Goal: Information Seeking & Learning: Learn about a topic

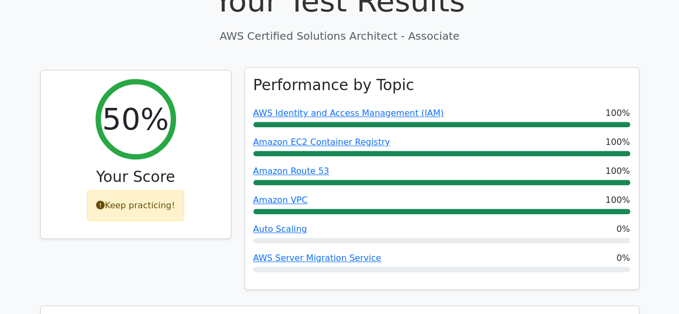
scroll to position [371, 0]
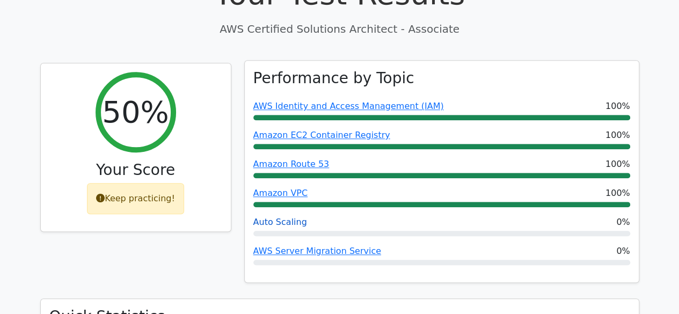
click at [289, 217] on link "Auto Scaling" at bounding box center [280, 222] width 54 height 10
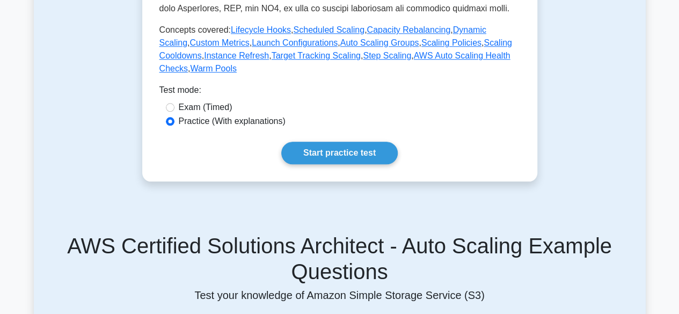
scroll to position [508, 0]
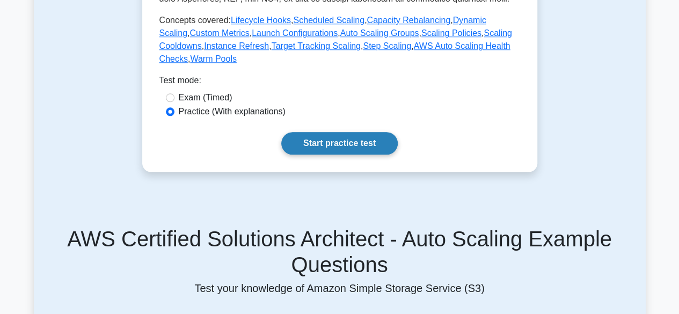
click at [299, 132] on link "Start practice test" at bounding box center [339, 143] width 117 height 23
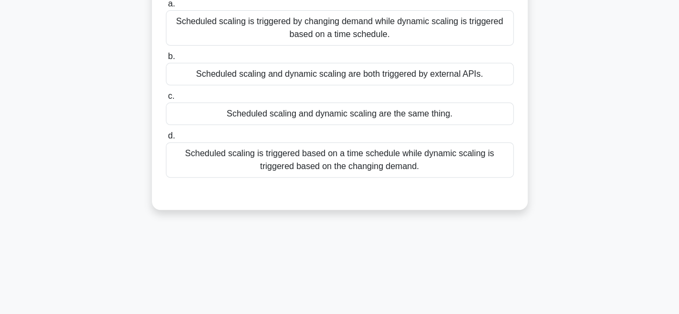
scroll to position [127, 0]
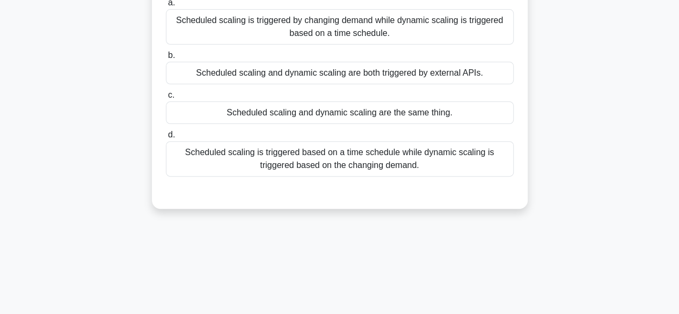
click at [471, 169] on div "Scheduled scaling is triggered based on a time schedule while dynamic scaling i…" at bounding box center [340, 158] width 348 height 35
click at [166, 139] on input "d. Scheduled scaling is triggered based on a time schedule while dynamic scalin…" at bounding box center [166, 135] width 0 height 7
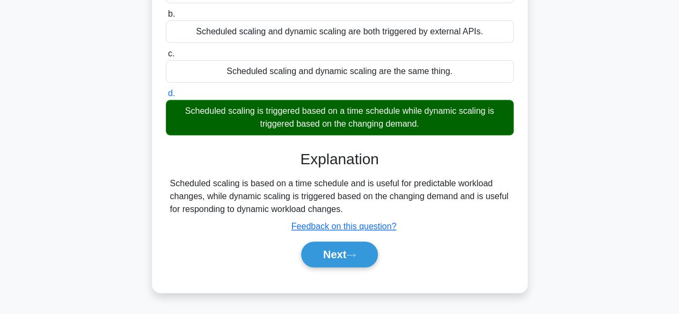
scroll to position [169, 0]
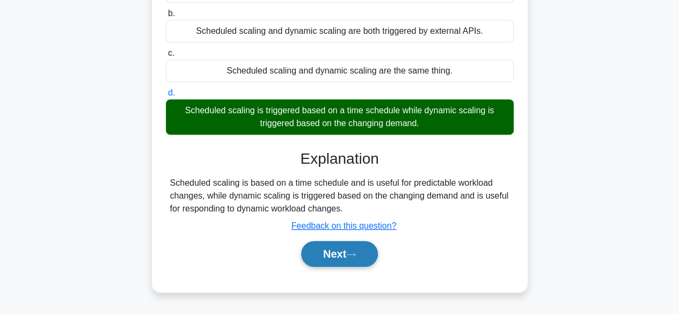
click at [348, 259] on button "Next" at bounding box center [339, 254] width 77 height 26
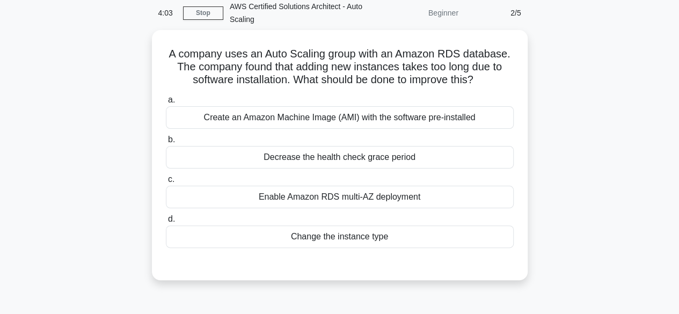
scroll to position [45, 0]
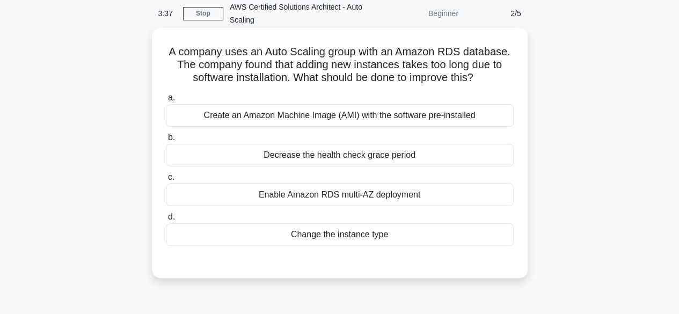
click at [276, 113] on div "Create an Amazon Machine Image (AMI) with the software pre-installed" at bounding box center [340, 115] width 348 height 23
click at [166, 102] on input "a. Create an Amazon Machine Image (AMI) with the software pre-installed" at bounding box center [166, 98] width 0 height 7
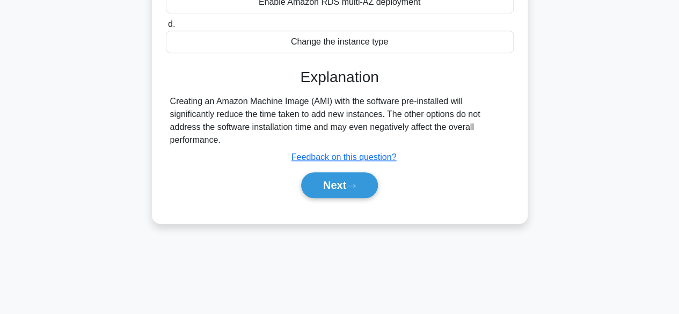
scroll to position [241, 0]
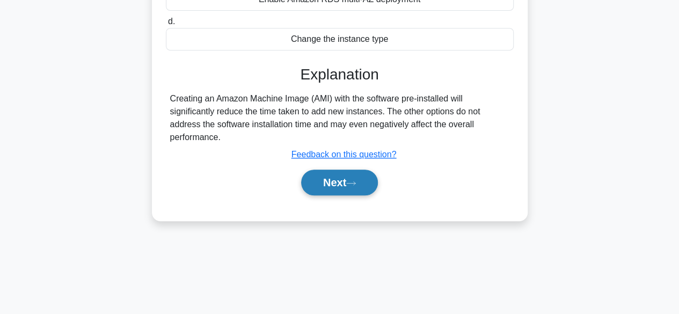
click at [336, 180] on button "Next" at bounding box center [339, 183] width 77 height 26
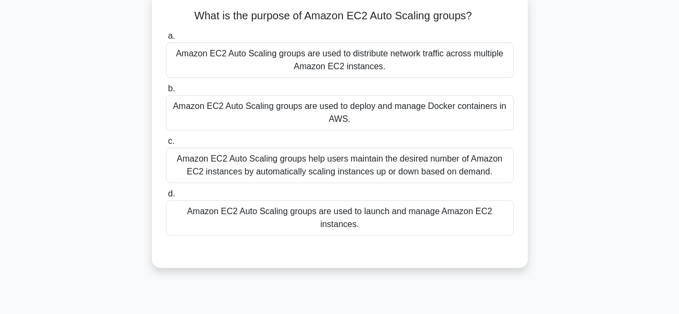
scroll to position [89, 0]
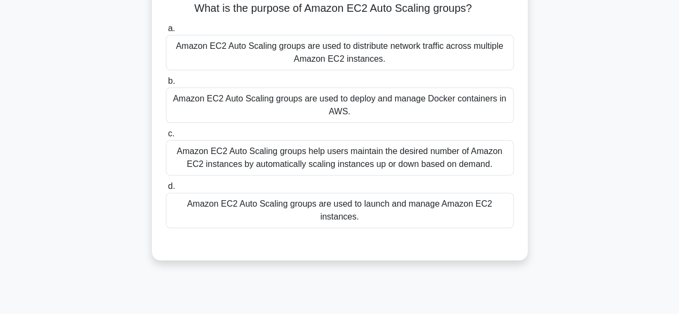
click at [290, 164] on div "Amazon EC2 Auto Scaling groups help users maintain the desired number of Amazon…" at bounding box center [340, 157] width 348 height 35
click at [166, 137] on input "c. Amazon EC2 Auto Scaling groups help users maintain the desired number of Ama…" at bounding box center [166, 134] width 0 height 7
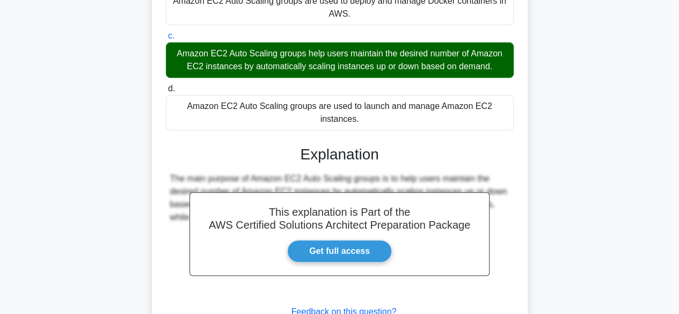
scroll to position [266, 0]
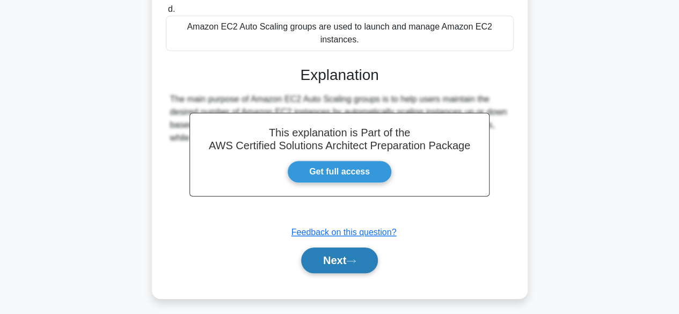
click at [335, 252] on button "Next" at bounding box center [339, 261] width 77 height 26
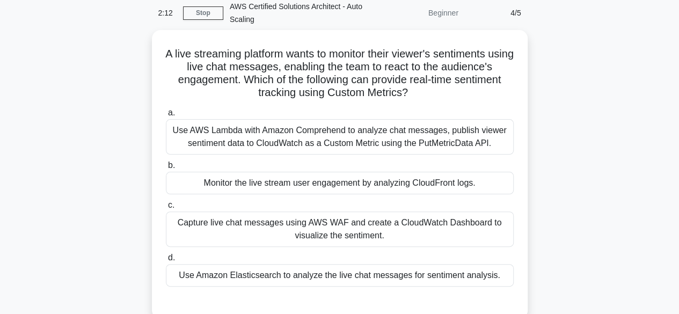
scroll to position [49, 0]
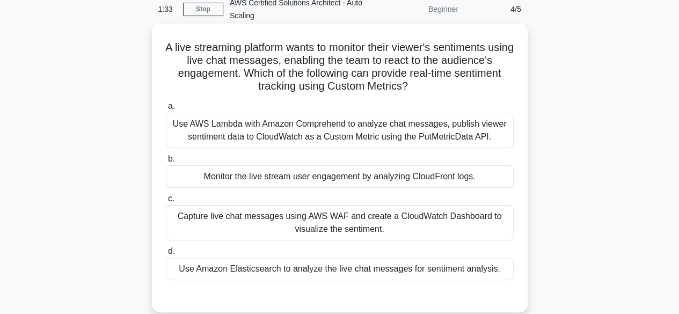
click at [242, 140] on div "Use AWS Lambda with Amazon Comprehend to analyze chat messages, publish viewer …" at bounding box center [340, 130] width 348 height 35
click at [166, 110] on input "a. Use AWS Lambda with Amazon Comprehend to analyze chat messages, publish view…" at bounding box center [166, 106] width 0 height 7
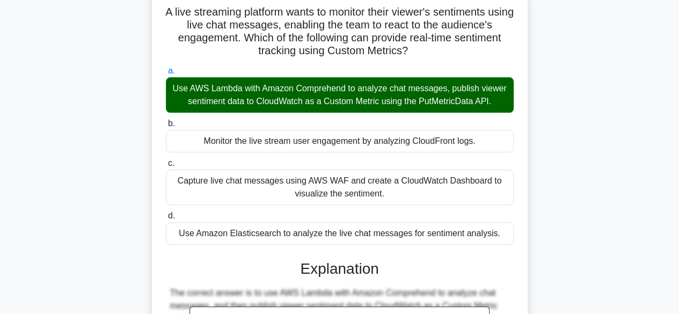
scroll to position [0, 0]
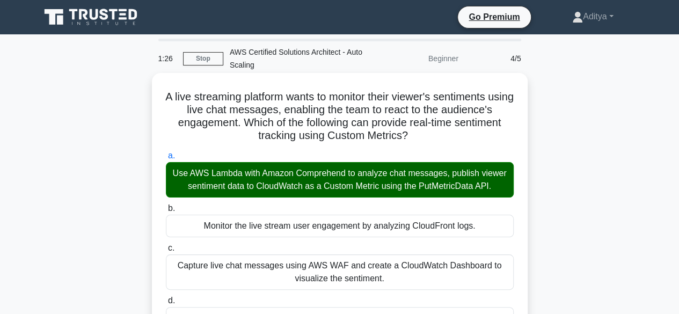
drag, startPoint x: 172, startPoint y: 97, endPoint x: 469, endPoint y: 144, distance: 301.3
copy h5 "A live streaming platform wants to monitor their viewer's sentiments using live…"
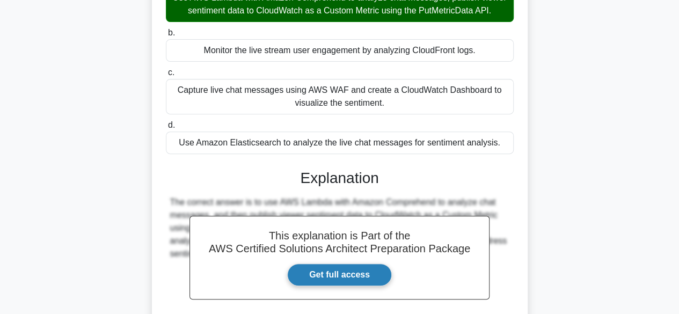
scroll to position [282, 0]
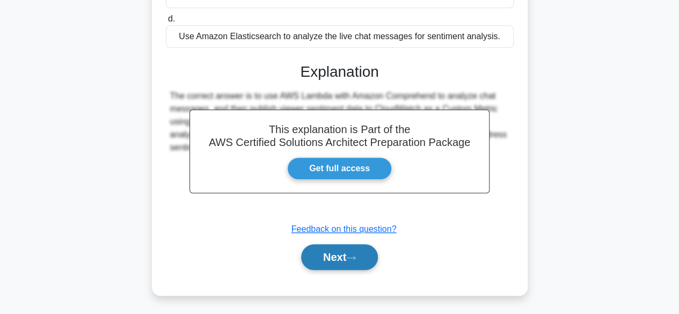
click at [328, 269] on button "Next" at bounding box center [339, 257] width 77 height 26
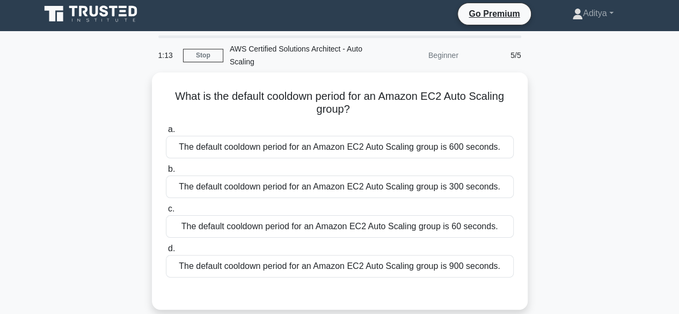
scroll to position [0, 0]
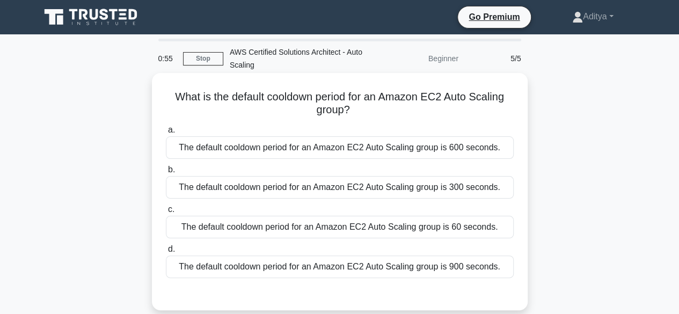
click at [382, 186] on div "The default cooldown period for an Amazon EC2 Auto Scaling group is 300 seconds." at bounding box center [340, 187] width 348 height 23
click at [166, 173] on input "b. The default cooldown period for an Amazon EC2 Auto Scaling group is 300 seco…" at bounding box center [166, 169] width 0 height 7
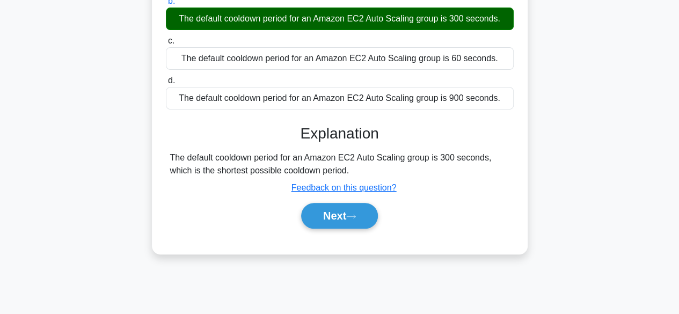
scroll to position [176, 0]
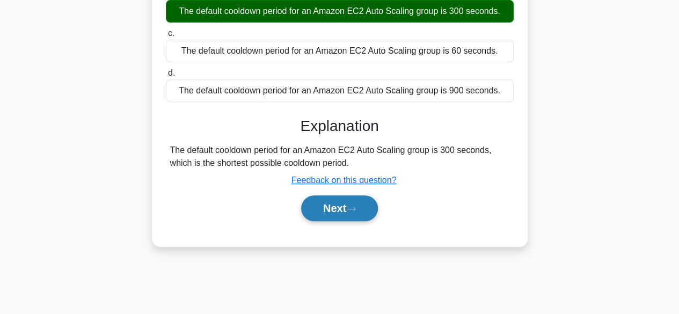
click at [336, 205] on button "Next" at bounding box center [339, 208] width 77 height 26
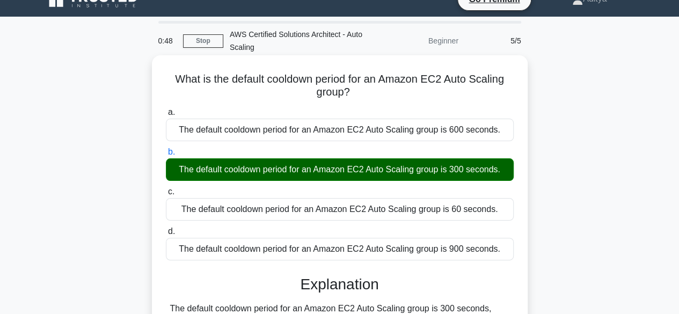
scroll to position [17, 0]
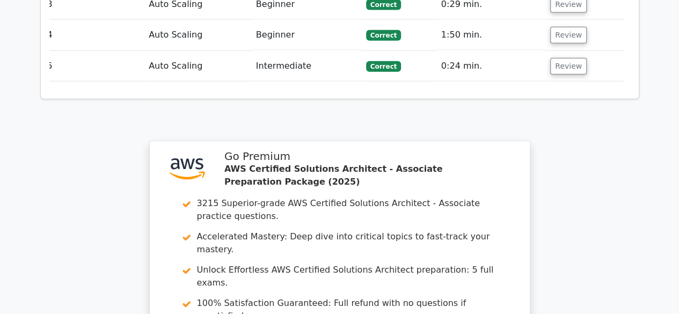
scroll to position [1486, 0]
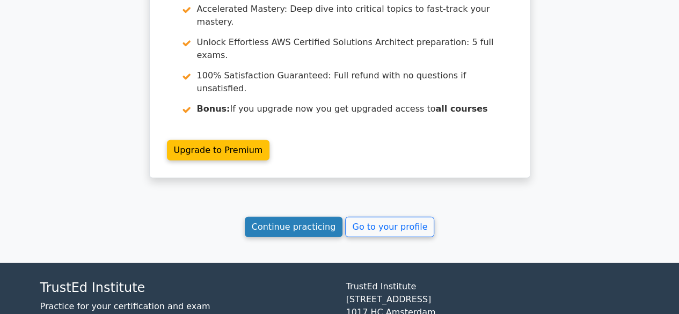
click at [309, 217] on link "Continue practicing" at bounding box center [294, 227] width 98 height 20
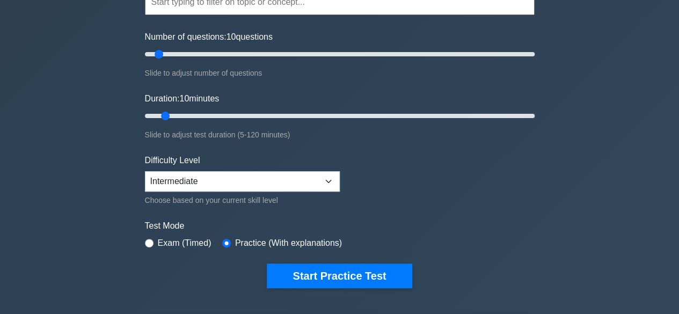
scroll to position [116, 0]
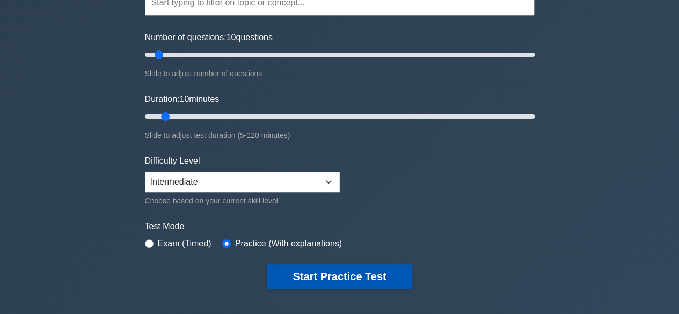
click at [380, 280] on button "Start Practice Test" at bounding box center [339, 276] width 145 height 25
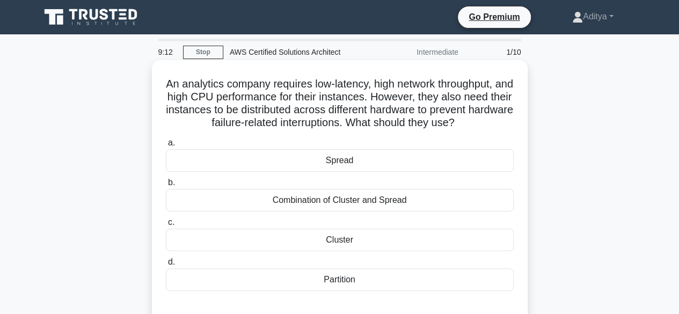
click at [349, 239] on div "Cluster" at bounding box center [340, 240] width 348 height 23
click at [166, 226] on input "c. Cluster" at bounding box center [166, 222] width 0 height 7
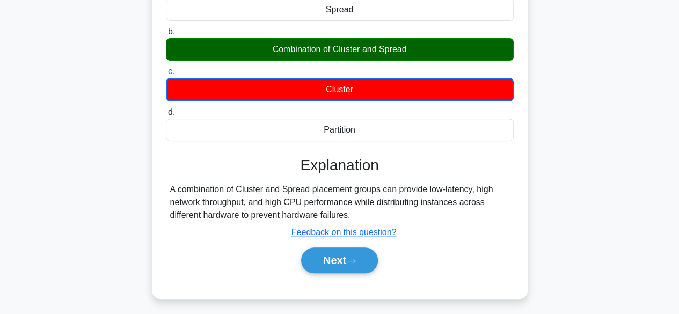
scroll to position [151, 0]
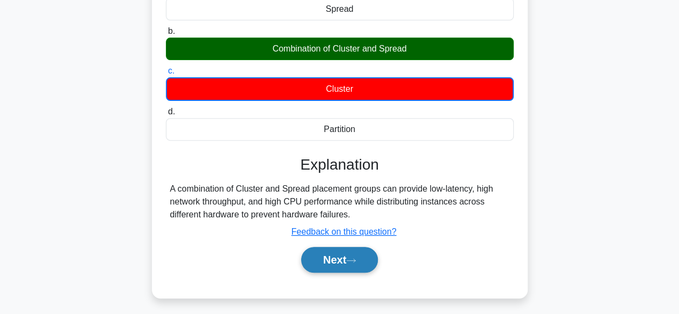
click at [332, 265] on button "Next" at bounding box center [339, 260] width 77 height 26
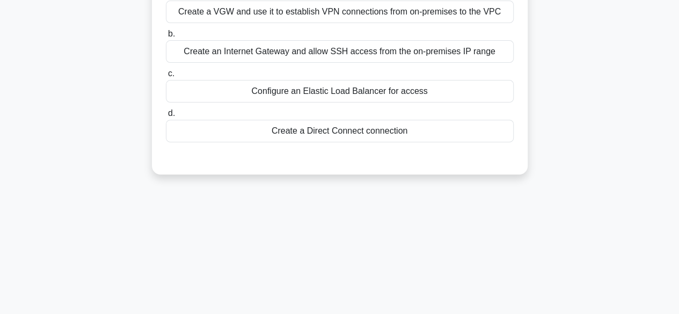
scroll to position [0, 0]
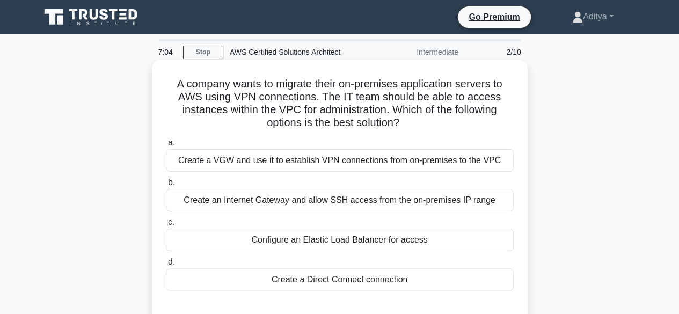
click at [357, 280] on div "Create a Direct Connect connection" at bounding box center [340, 280] width 348 height 23
click at [166, 266] on input "d. Create a Direct Connect connection" at bounding box center [166, 262] width 0 height 7
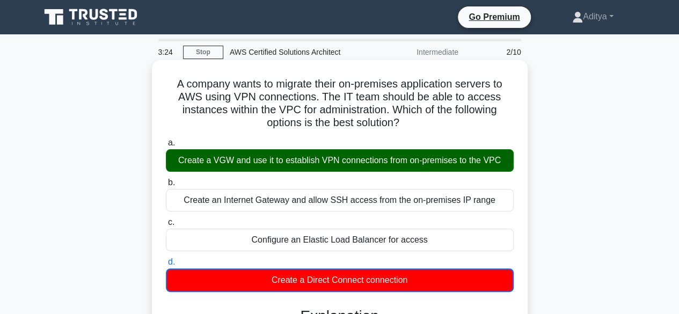
scroll to position [266, 0]
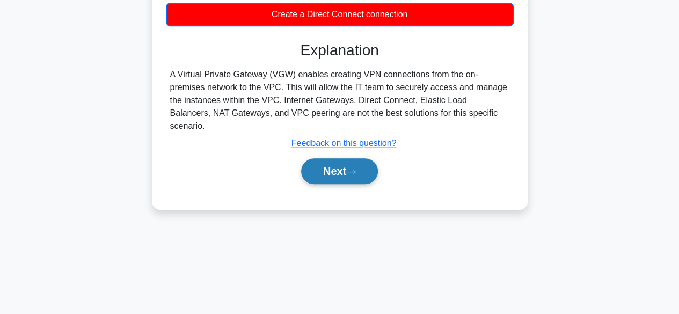
click at [320, 166] on button "Next" at bounding box center [339, 171] width 77 height 26
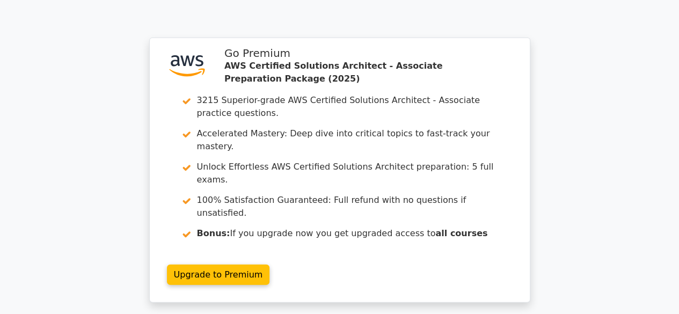
scroll to position [1409, 0]
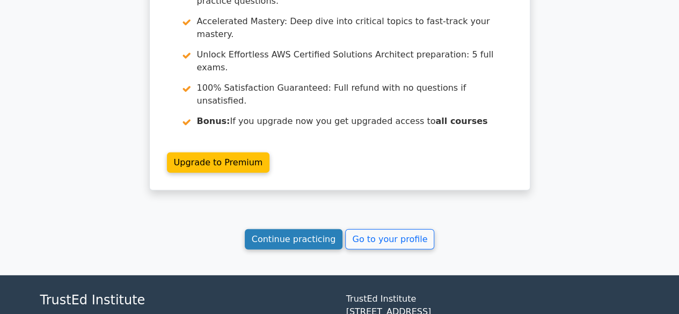
click at [305, 229] on link "Continue practicing" at bounding box center [294, 239] width 98 height 20
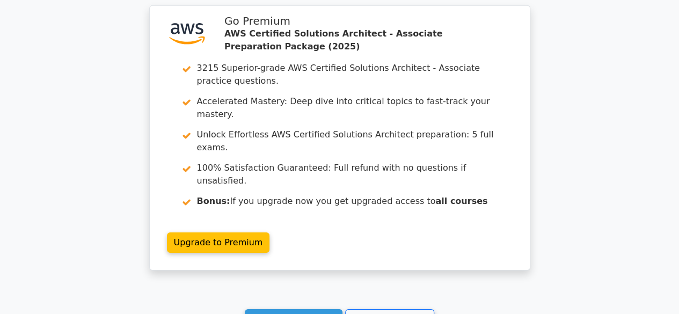
scroll to position [1716, 0]
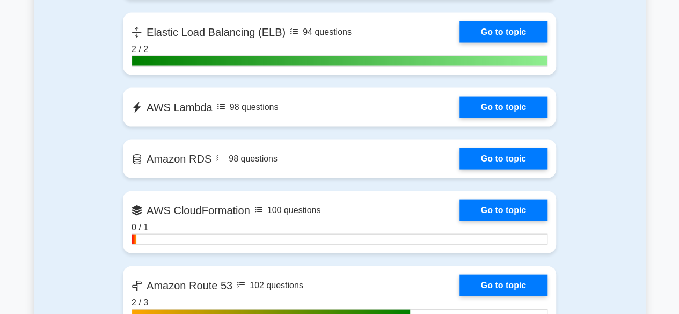
scroll to position [1017, 0]
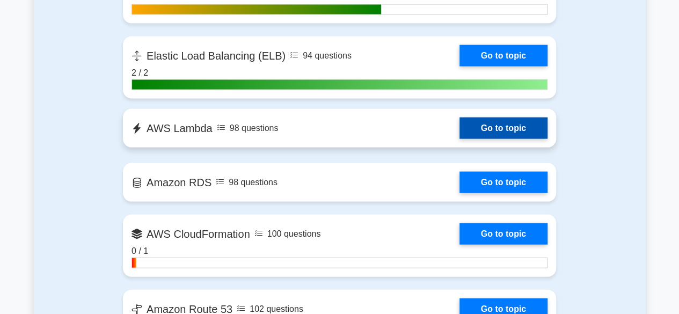
click at [488, 135] on link "Go to topic" at bounding box center [504, 127] width 88 height 21
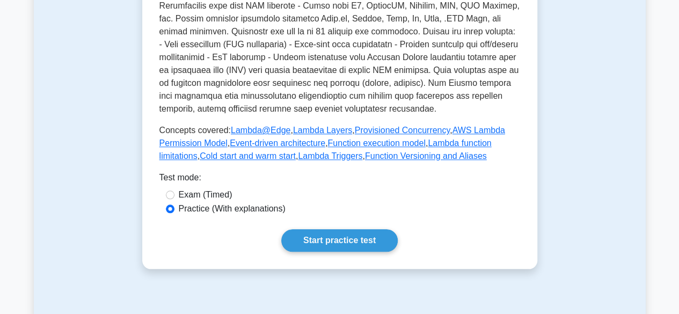
scroll to position [402, 0]
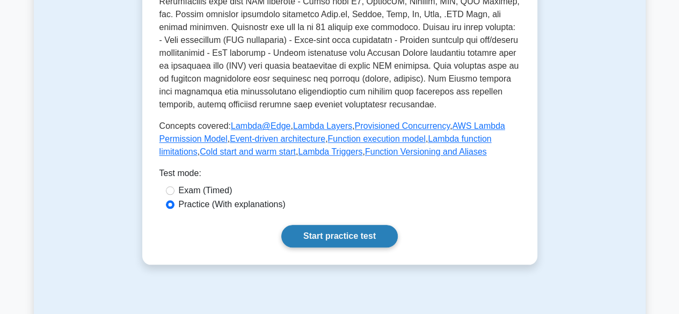
click at [353, 237] on link "Start practice test" at bounding box center [339, 236] width 117 height 23
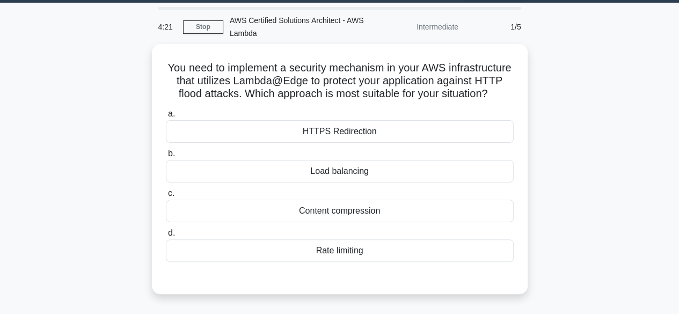
scroll to position [32, 0]
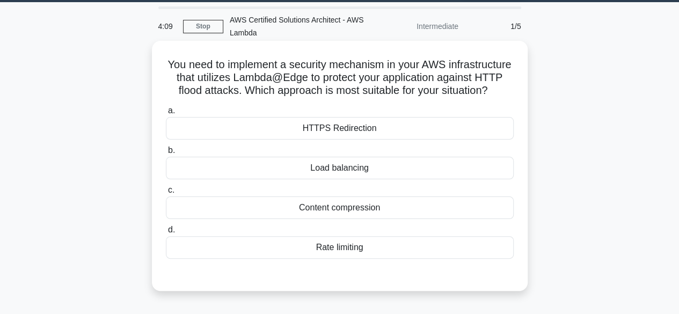
click at [320, 135] on div "HTTPS Redirection" at bounding box center [340, 128] width 348 height 23
click at [166, 114] on input "a. HTTPS Redirection" at bounding box center [166, 110] width 0 height 7
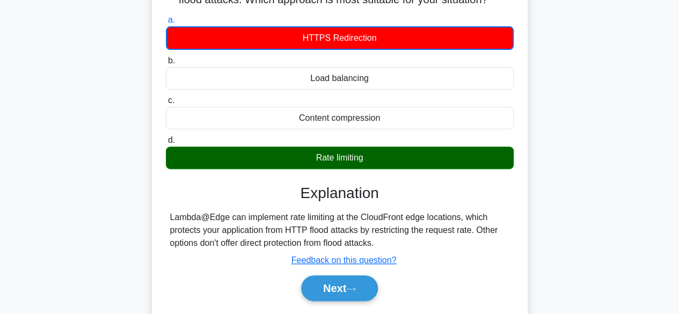
scroll to position [127, 0]
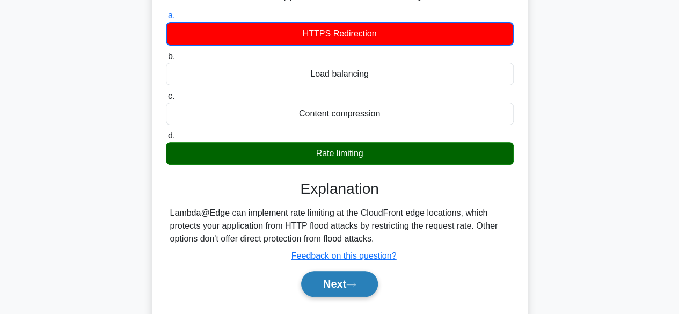
click at [339, 292] on button "Next" at bounding box center [339, 284] width 77 height 26
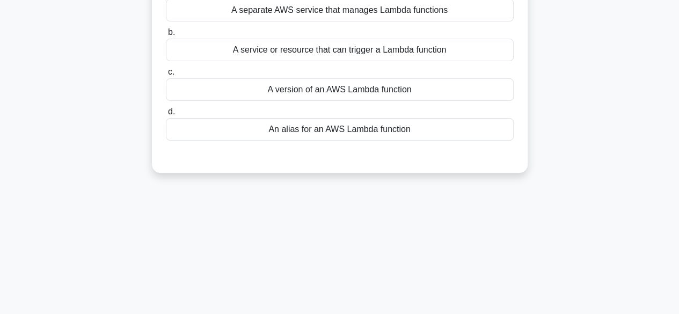
scroll to position [0, 0]
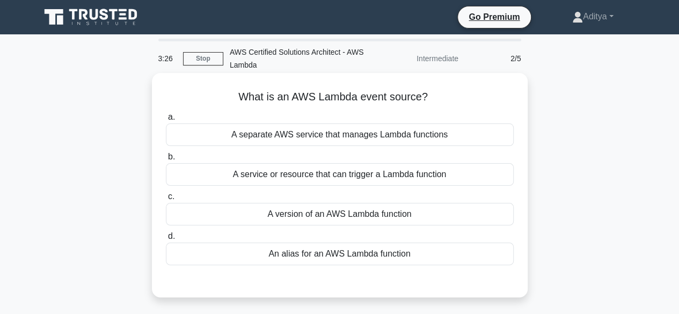
click at [275, 178] on div "A service or resource that can trigger a Lambda function" at bounding box center [340, 174] width 348 height 23
click at [166, 161] on input "b. A service or resource that can trigger a Lambda function" at bounding box center [166, 157] width 0 height 7
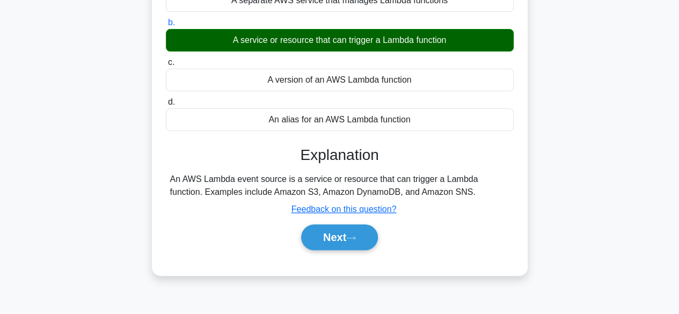
scroll to position [135, 0]
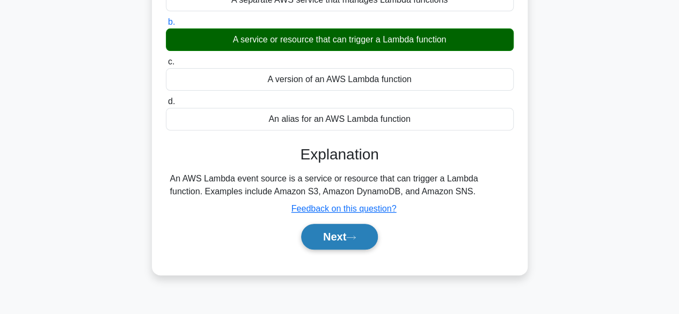
click at [336, 244] on button "Next" at bounding box center [339, 237] width 77 height 26
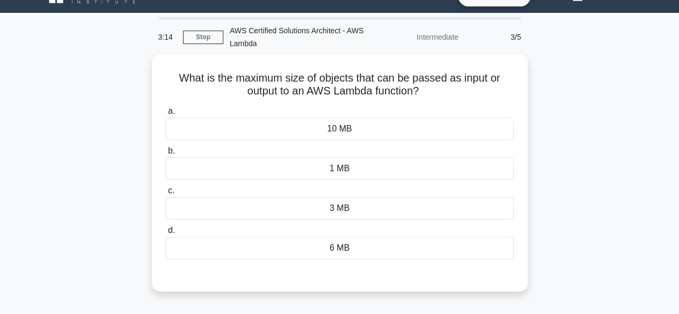
scroll to position [25, 0]
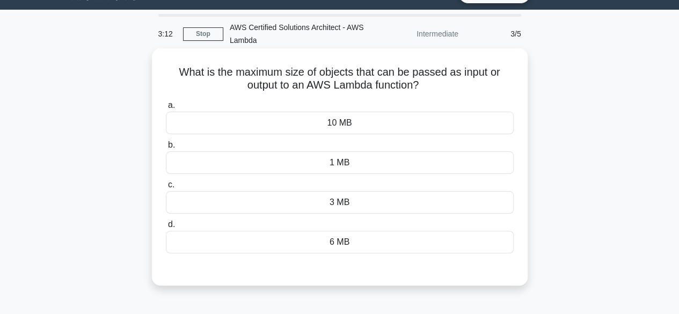
click at [333, 122] on div "10 MB" at bounding box center [340, 123] width 348 height 23
click at [166, 109] on input "a. 10 MB" at bounding box center [166, 105] width 0 height 7
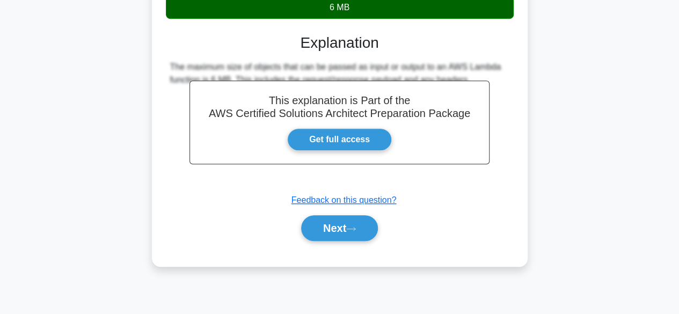
scroll to position [260, 0]
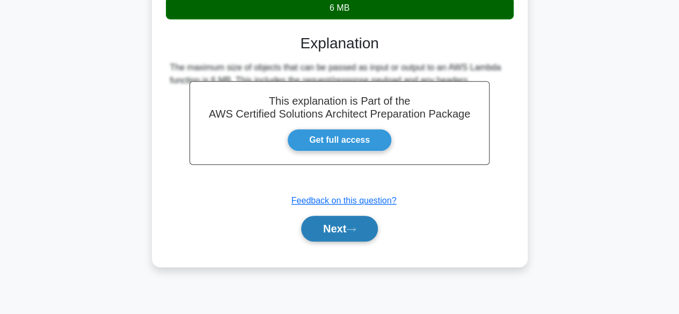
click at [346, 237] on button "Next" at bounding box center [339, 229] width 77 height 26
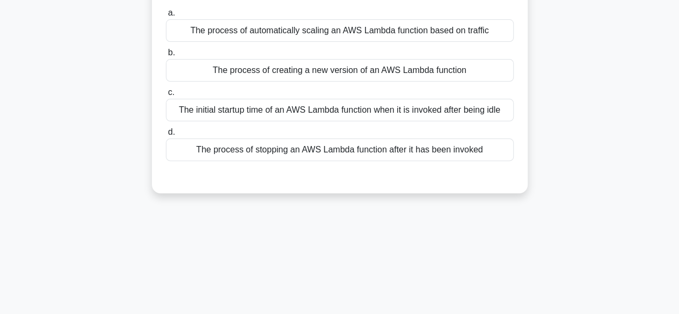
scroll to position [0, 0]
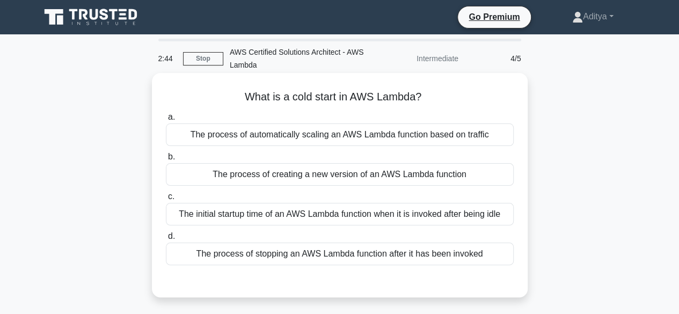
click at [331, 219] on div "The initial startup time of an AWS Lambda function when it is invoked after bei…" at bounding box center [340, 214] width 348 height 23
click at [166, 200] on input "c. The initial startup time of an AWS Lambda function when it is invoked after …" at bounding box center [166, 196] width 0 height 7
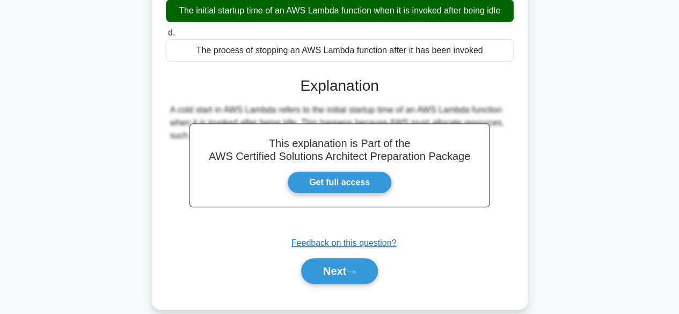
scroll to position [204, 0]
click at [332, 277] on button "Next" at bounding box center [339, 271] width 77 height 26
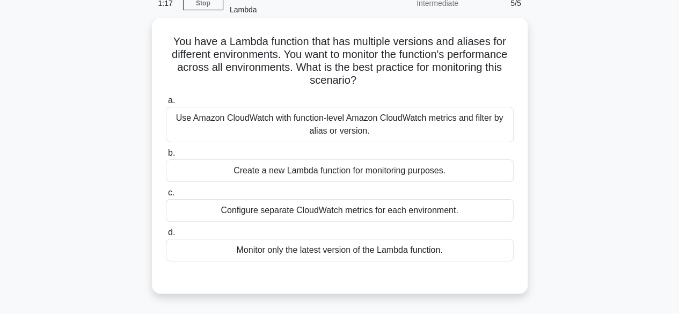
scroll to position [56, 0]
click at [328, 218] on div "Configure separate CloudWatch metrics for each environment." at bounding box center [340, 210] width 348 height 23
click at [166, 196] on input "c. Configure separate CloudWatch metrics for each environment." at bounding box center [166, 192] width 0 height 7
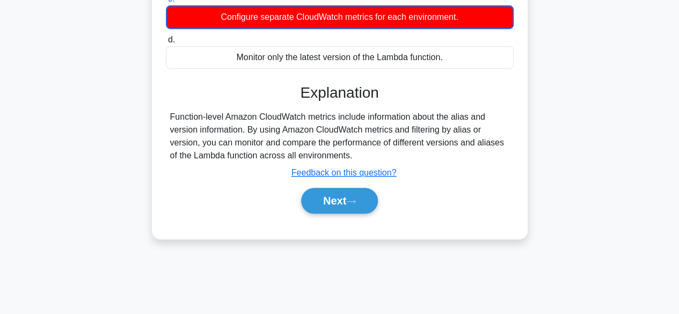
scroll to position [266, 0]
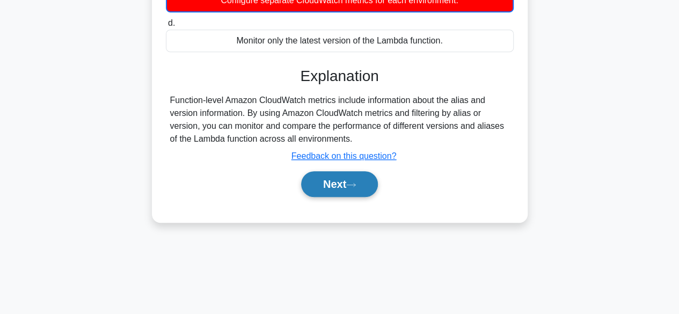
click at [328, 186] on button "Next" at bounding box center [339, 184] width 77 height 26
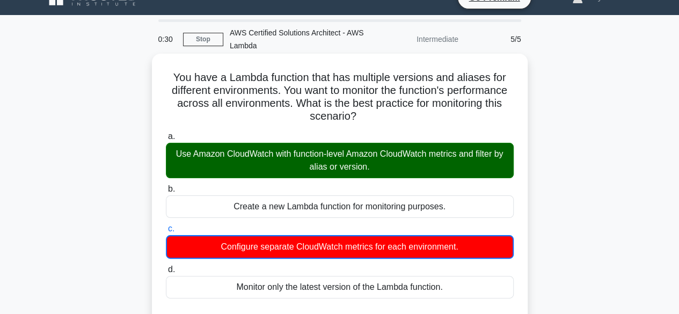
scroll to position [19, 0]
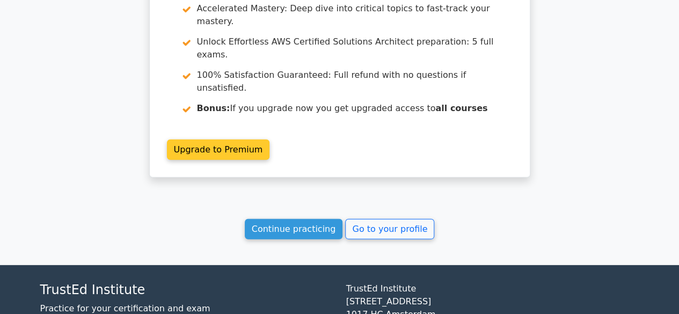
scroll to position [1501, 0]
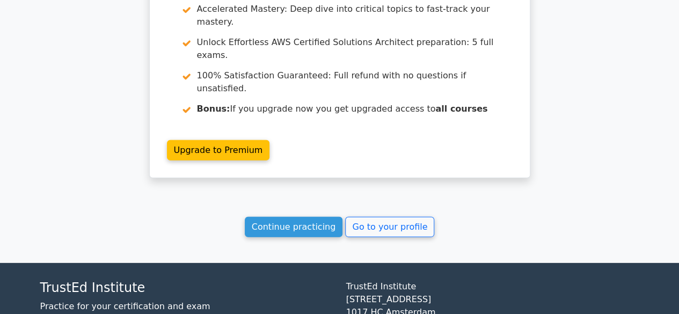
click at [294, 217] on link "Continue practicing" at bounding box center [294, 227] width 98 height 20
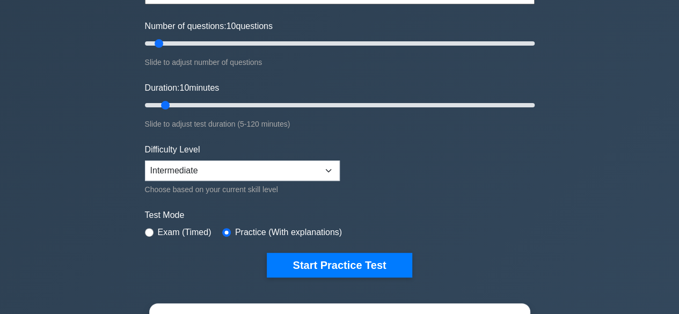
scroll to position [128, 0]
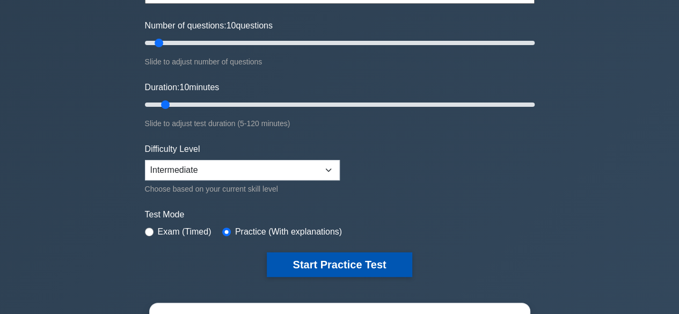
click at [361, 258] on button "Start Practice Test" at bounding box center [339, 264] width 145 height 25
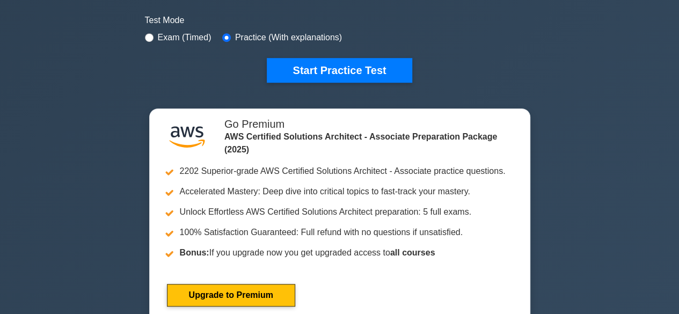
scroll to position [346, 0]
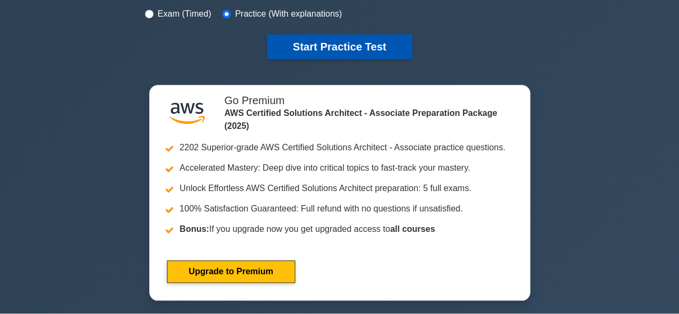
click at [327, 50] on button "Start Practice Test" at bounding box center [339, 46] width 145 height 25
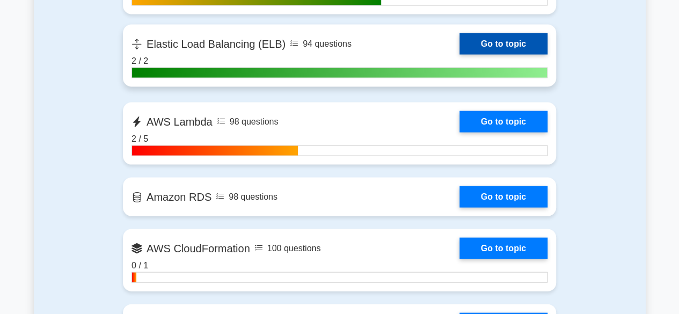
scroll to position [1027, 0]
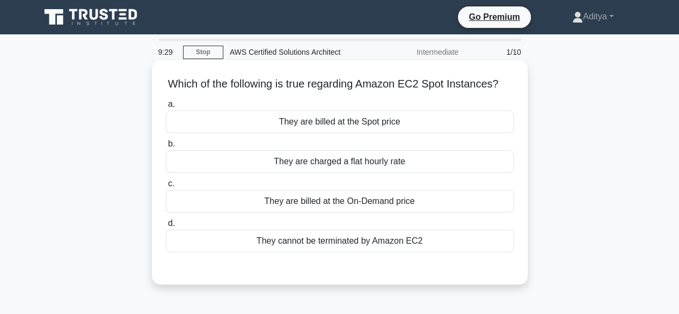
click at [335, 133] on div "They are billed at the Spot price" at bounding box center [340, 122] width 348 height 23
click at [166, 108] on input "a. They are billed at the Spot price" at bounding box center [166, 104] width 0 height 7
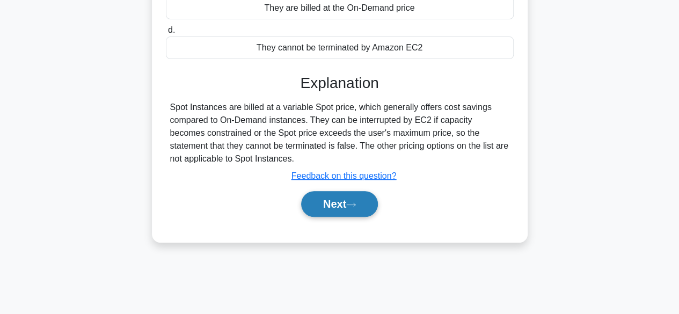
scroll to position [194, 0]
click at [346, 216] on button "Next" at bounding box center [339, 204] width 77 height 26
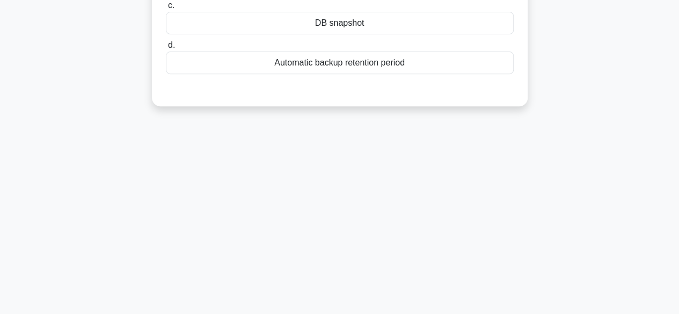
scroll to position [0, 0]
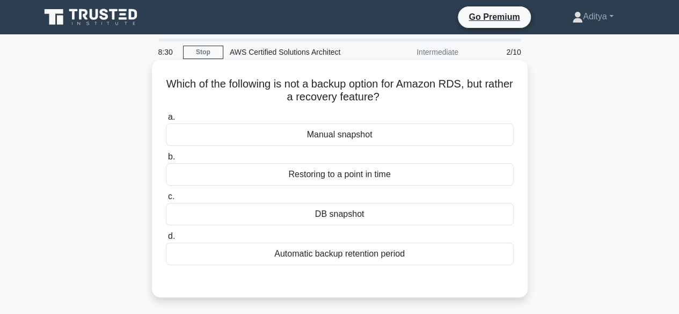
click at [272, 170] on div "Restoring to a point in time" at bounding box center [340, 174] width 348 height 23
click at [166, 161] on input "b. Restoring to a point in time" at bounding box center [166, 157] width 0 height 7
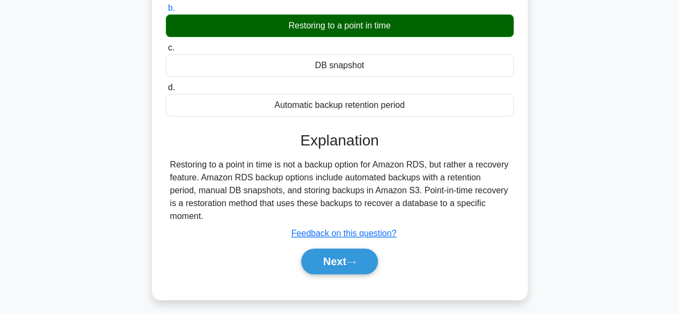
scroll to position [149, 0]
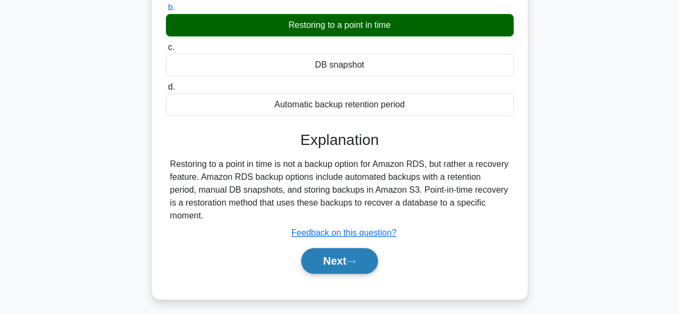
click at [343, 248] on button "Next" at bounding box center [339, 261] width 77 height 26
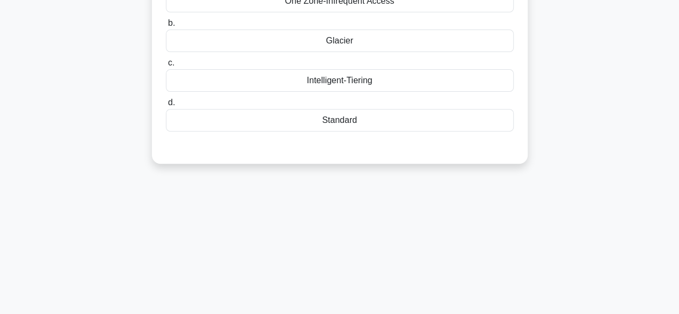
scroll to position [4, 0]
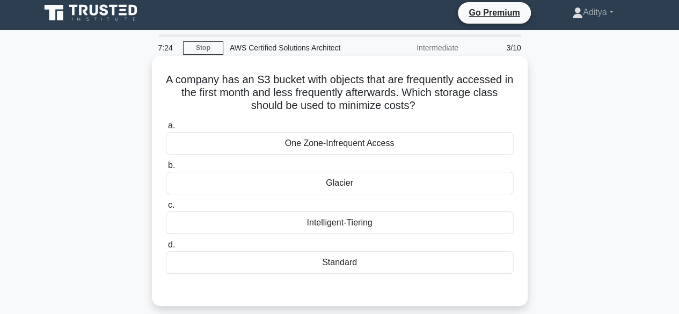
click at [278, 141] on div "One Zone-Infrequent Access" at bounding box center [340, 143] width 348 height 23
click at [166, 129] on input "a. One Zone-Infrequent Access" at bounding box center [166, 125] width 0 height 7
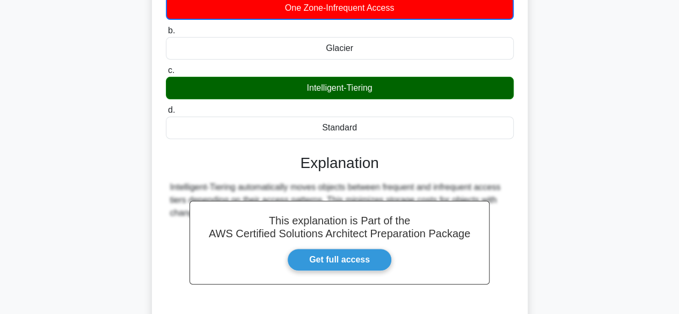
scroll to position [158, 0]
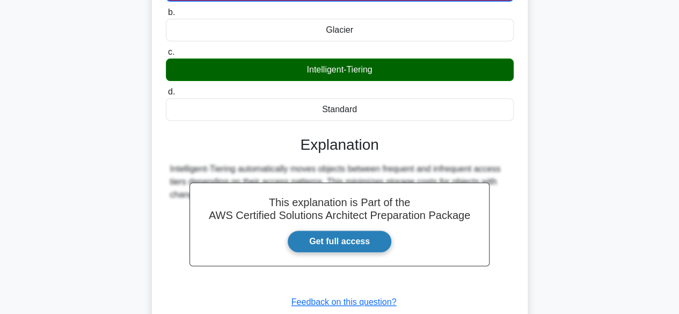
click at [342, 231] on link "Get full access" at bounding box center [339, 241] width 105 height 23
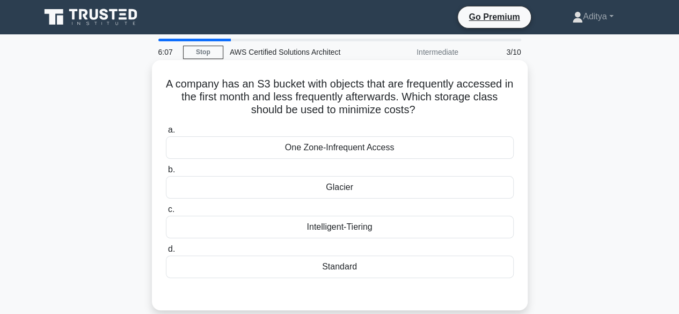
click at [342, 231] on div "Intelligent-Tiering" at bounding box center [340, 227] width 348 height 23
click at [166, 213] on input "c. Intelligent-Tiering" at bounding box center [166, 209] width 0 height 7
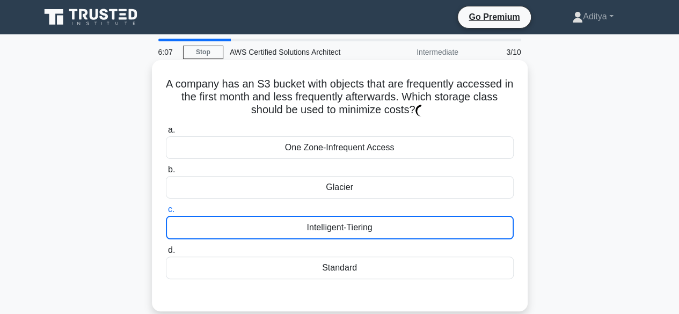
click at [342, 231] on div "Intelligent-Tiering" at bounding box center [340, 228] width 348 height 24
click at [166, 213] on input "c. Intelligent-Tiering" at bounding box center [166, 209] width 0 height 7
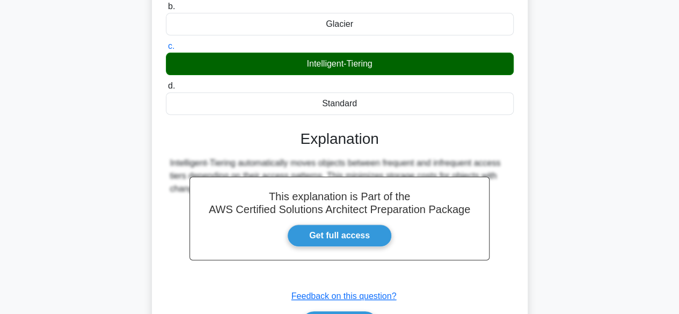
scroll to position [266, 0]
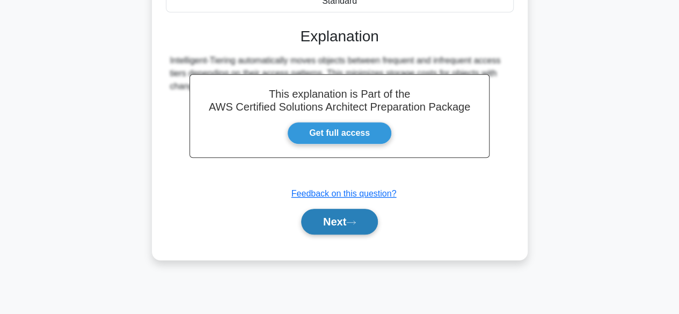
click at [344, 218] on button "Next" at bounding box center [339, 222] width 77 height 26
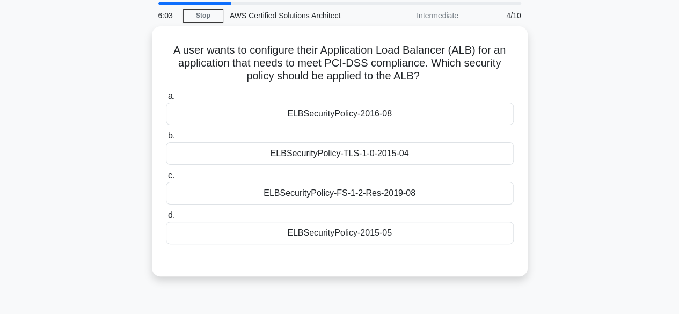
scroll to position [36, 0]
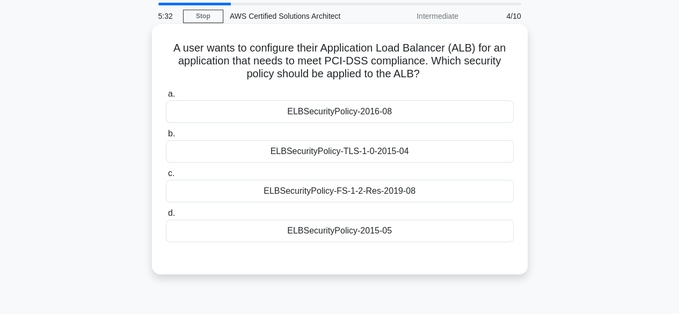
drag, startPoint x: 170, startPoint y: 48, endPoint x: 439, endPoint y: 75, distance: 269.9
click at [439, 75] on h5 "A user wants to configure their Application Load Balancer (ALB) for an applicat…" at bounding box center [340, 61] width 350 height 40
copy h5 "A user wants to configure their Application Load Balancer (ALB) for an applicat…"
click at [431, 153] on div "ELBSecurityPolicy-TLS-1-0-2015-04" at bounding box center [340, 151] width 348 height 23
click at [166, 137] on input "b. ELBSecurityPolicy-TLS-1-0-2015-04" at bounding box center [166, 134] width 0 height 7
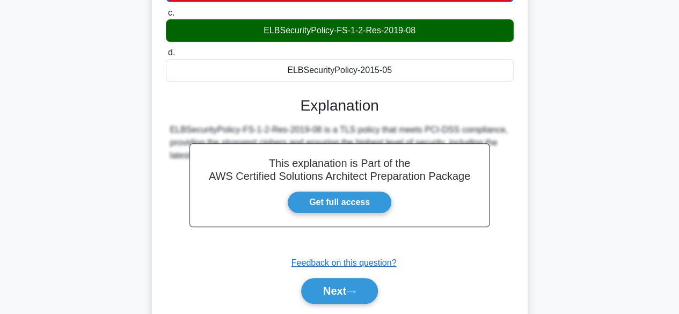
scroll to position [224, 0]
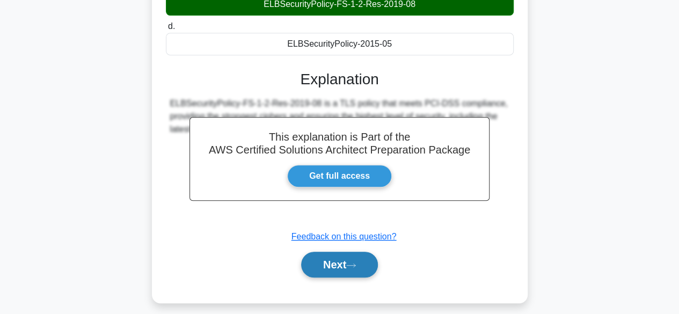
click at [354, 256] on button "Next" at bounding box center [339, 265] width 77 height 26
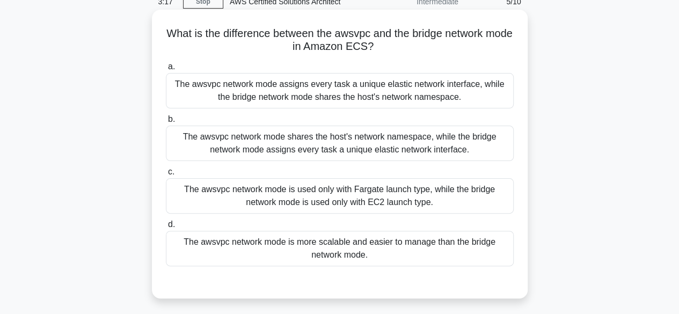
scroll to position [50, 0]
click at [264, 247] on div "The awsvpc network mode is more scalable and easier to manage than the bridge n…" at bounding box center [340, 248] width 348 height 35
click at [166, 229] on input "d. The awsvpc network mode is more scalable and easier to manage than the bridg…" at bounding box center [166, 225] width 0 height 7
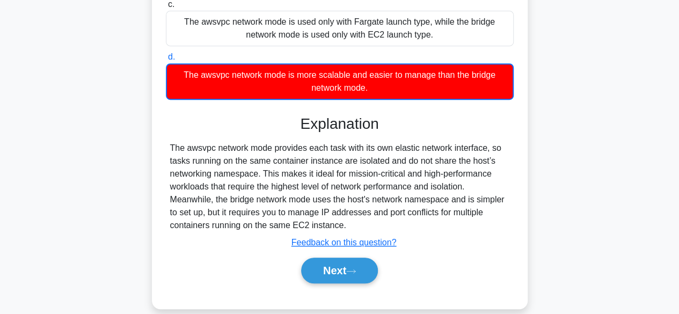
scroll to position [253, 0]
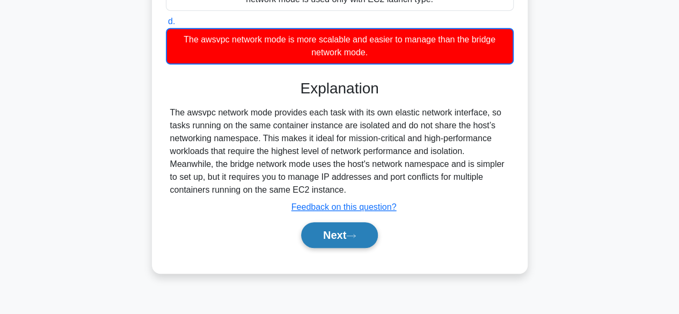
click at [356, 229] on button "Next" at bounding box center [339, 235] width 77 height 26
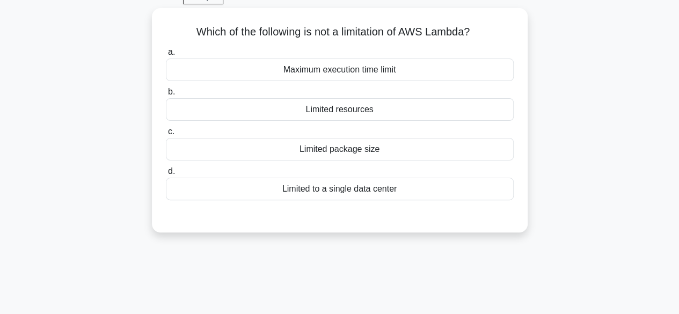
scroll to position [0, 0]
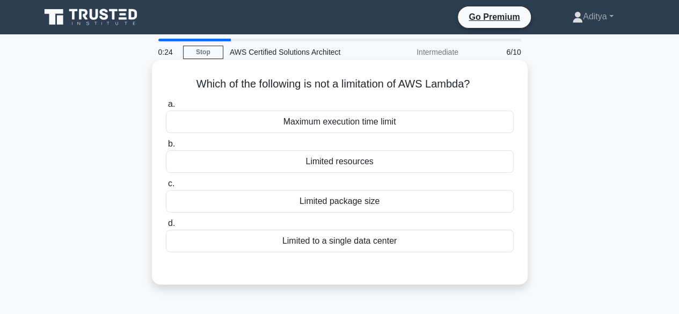
click at [274, 243] on div "Limited to a single data center" at bounding box center [340, 241] width 348 height 23
click at [166, 227] on input "d. Limited to a single data center" at bounding box center [166, 223] width 0 height 7
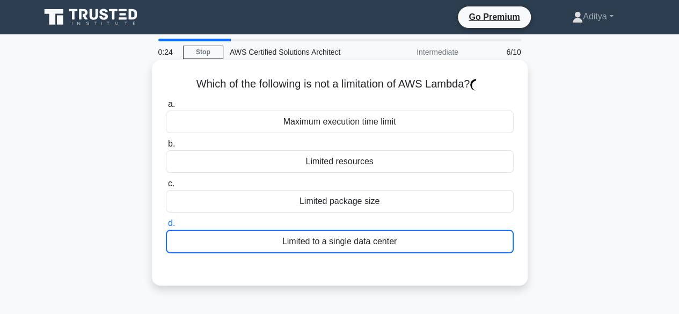
click at [274, 243] on div "Limited to a single data center" at bounding box center [340, 242] width 348 height 24
click at [166, 227] on input "d. Limited to a single data center" at bounding box center [166, 223] width 0 height 7
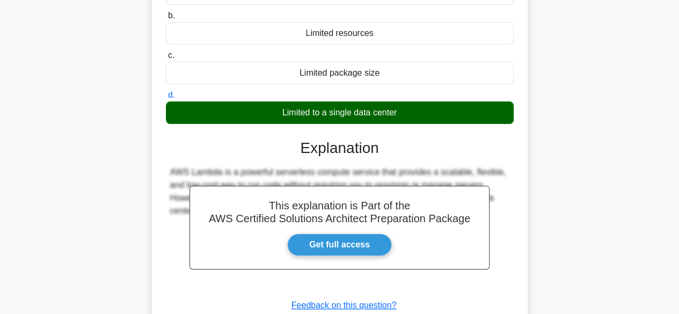
scroll to position [153, 0]
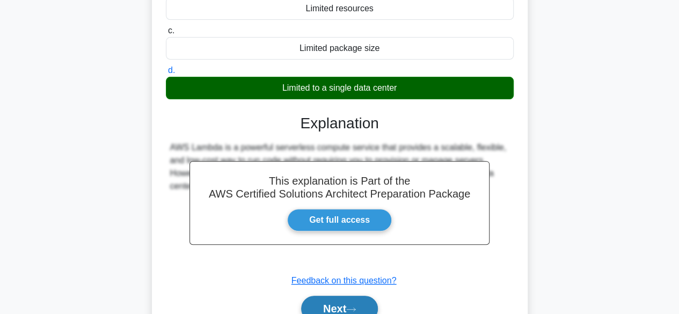
click at [336, 298] on button "Next" at bounding box center [339, 309] width 77 height 26
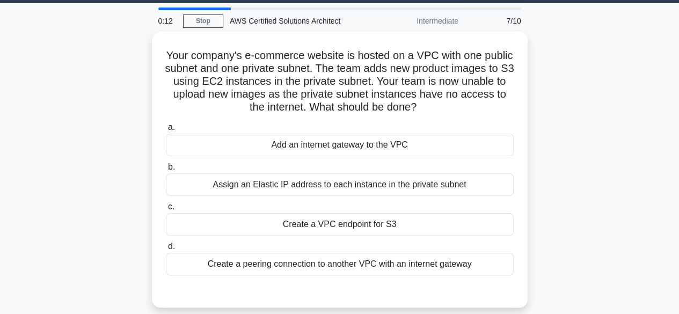
scroll to position [38, 0]
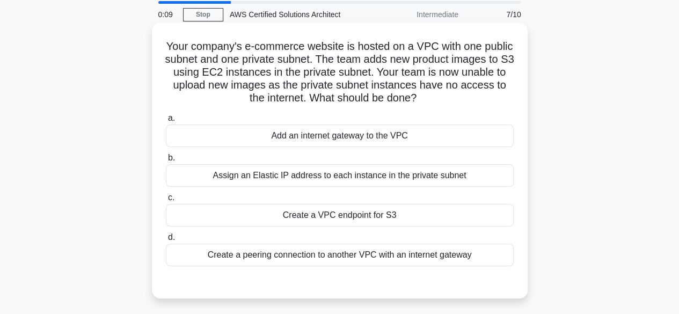
click at [242, 181] on div "Assign an Elastic IP address to each instance in the private subnet" at bounding box center [340, 175] width 348 height 23
click at [166, 162] on input "b. Assign an Elastic IP address to each instance in the private subnet" at bounding box center [166, 158] width 0 height 7
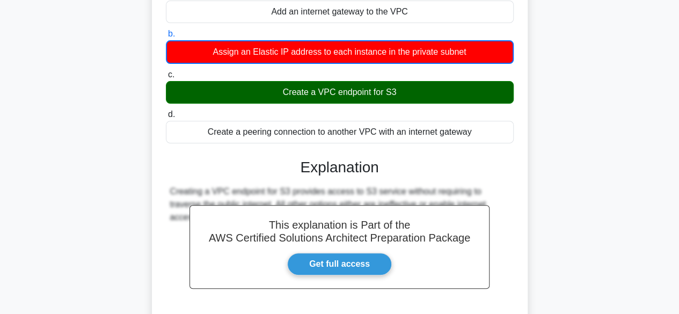
scroll to position [164, 0]
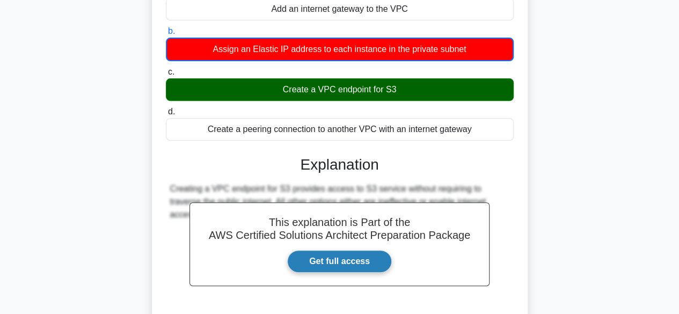
click at [336, 265] on link "Get full access" at bounding box center [339, 261] width 105 height 23
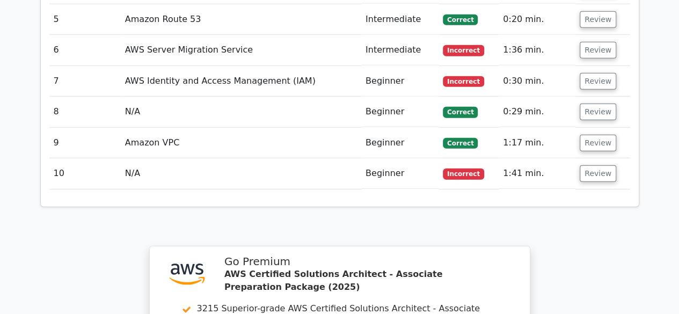
scroll to position [1474, 0]
